Goal: Task Accomplishment & Management: Manage account settings

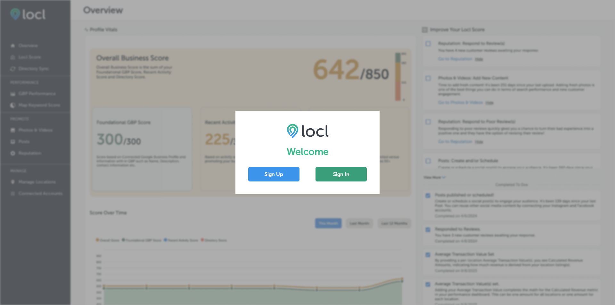
click at [338, 180] on button "Sign In" at bounding box center [340, 174] width 51 height 14
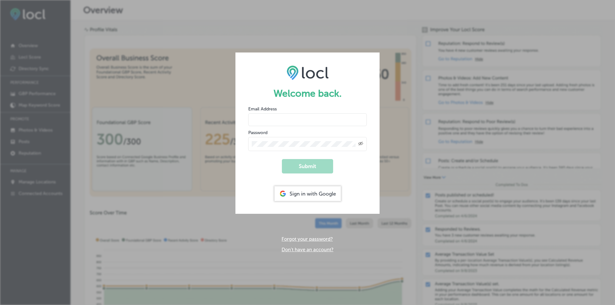
click at [293, 116] on input "email" at bounding box center [307, 119] width 118 height 13
click at [288, 115] on input "email" at bounding box center [307, 119] width 118 height 13
type input "[EMAIL_ADDRESS][DOMAIN_NAME]"
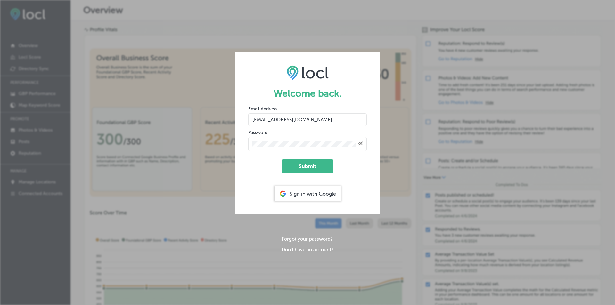
click at [282, 159] on button "Submit" at bounding box center [307, 166] width 51 height 14
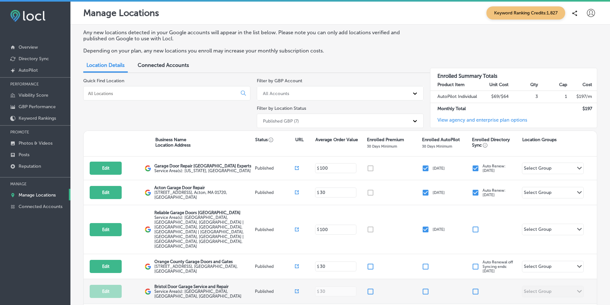
scroll to position [111, 0]
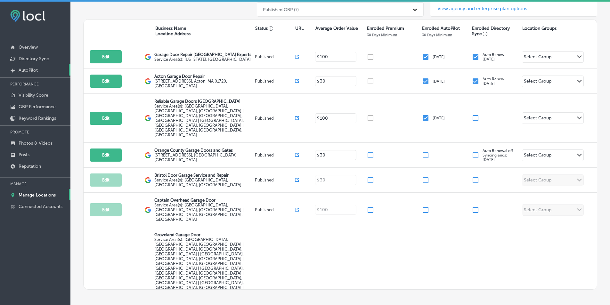
click at [23, 70] on p "AutoPilot" at bounding box center [28, 70] width 19 height 5
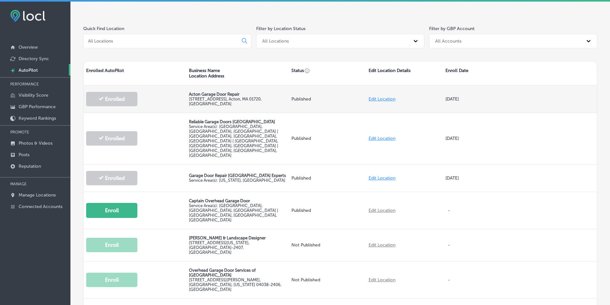
scroll to position [139, 0]
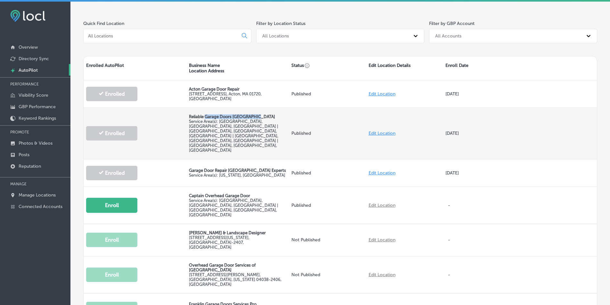
drag, startPoint x: 204, startPoint y: 114, endPoint x: 258, endPoint y: 117, distance: 53.6
click at [258, 117] on p "Reliable Garage Doors [GEOGRAPHIC_DATA]" at bounding box center [238, 116] width 98 height 5
copy p "Garage Doors [GEOGRAPHIC_DATA]"
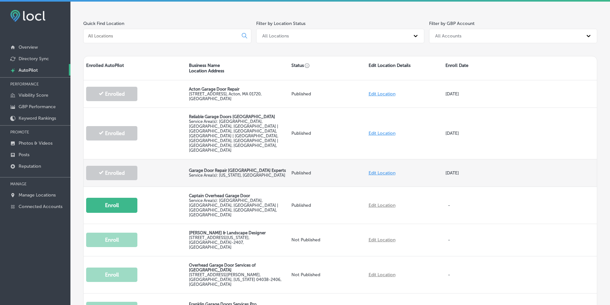
click at [238, 168] on p "Garage Door Repair [GEOGRAPHIC_DATA] Experts" at bounding box center [238, 170] width 98 height 5
drag, startPoint x: 189, startPoint y: 151, endPoint x: 249, endPoint y: 151, distance: 59.9
click at [249, 168] on p "Garage Door Repair [GEOGRAPHIC_DATA] Experts" at bounding box center [238, 170] width 98 height 5
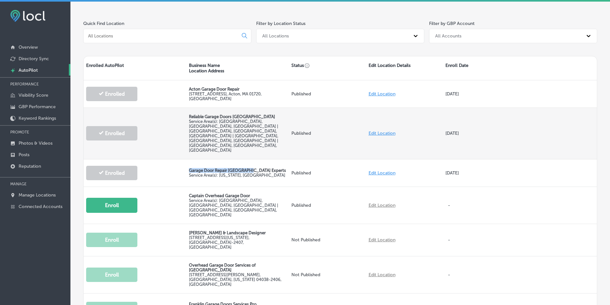
copy p "Garage Door Repair [GEOGRAPHIC_DATA]"
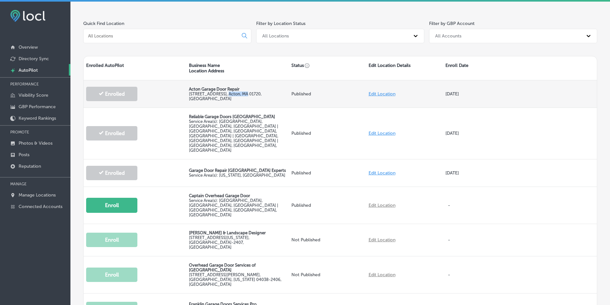
drag, startPoint x: 215, startPoint y: 96, endPoint x: 234, endPoint y: 97, distance: 19.2
click at [234, 97] on label "[STREET_ADDRESS]" at bounding box center [225, 97] width 73 height 10
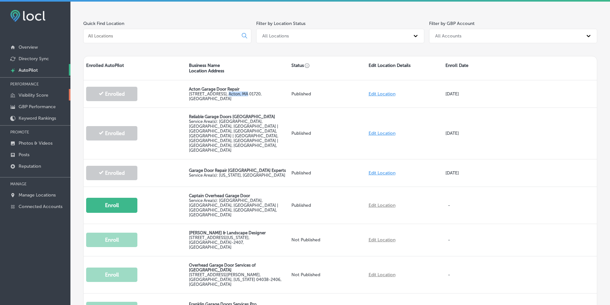
copy label "Acton, [GEOGRAPHIC_DATA]"
